Goal: Check status: Check status

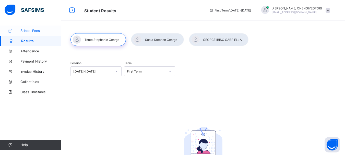
click at [35, 32] on span "School Fees" at bounding box center [40, 31] width 41 height 4
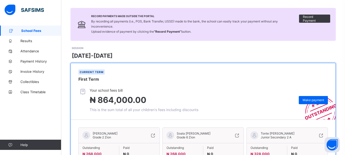
scroll to position [68, 0]
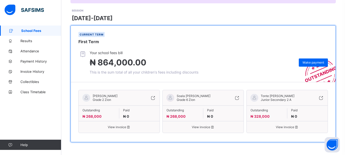
click at [120, 128] on span "View invoice" at bounding box center [118, 127] width 73 height 4
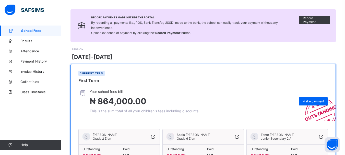
scroll to position [68, 0]
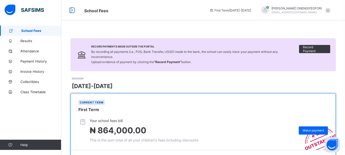
scroll to position [68, 0]
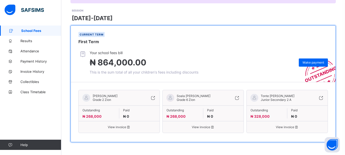
click at [117, 128] on span "View invoice" at bounding box center [118, 127] width 73 height 4
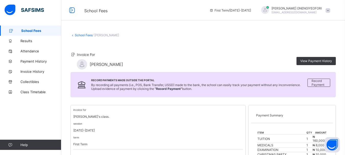
click at [29, 31] on span "School Fees" at bounding box center [41, 31] width 40 height 4
